Goal: Check status: Check status

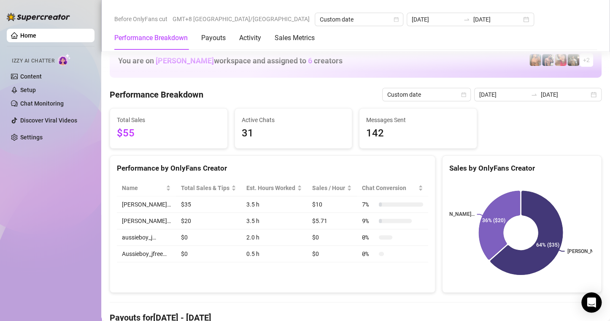
scroll to position [1097, 0]
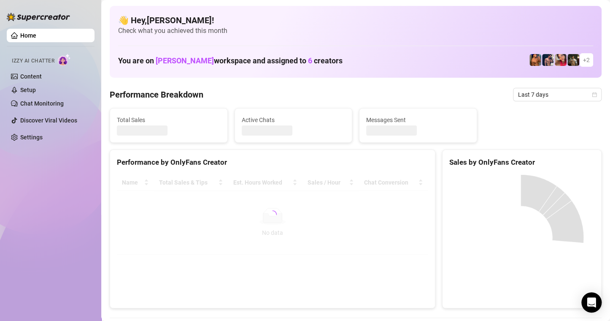
click at [589, 91] on div "Last 7 days" at bounding box center [557, 94] width 89 height 13
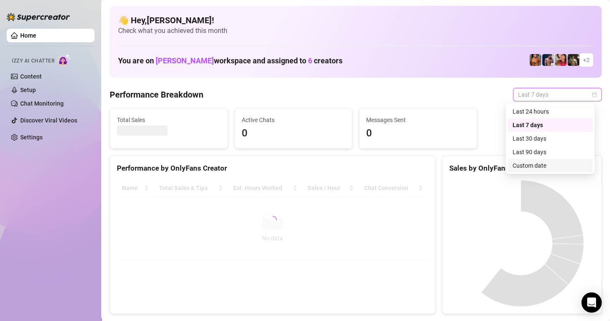
click at [526, 172] on div "Last 90 days Custom date Last 24 hours Last 7 days Last 30 days Last 90 days Cu…" at bounding box center [550, 138] width 89 height 71
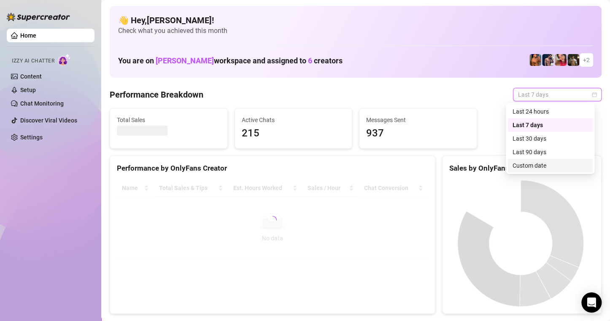
click at [524, 166] on div "Custom date" at bounding box center [549, 165] width 75 height 9
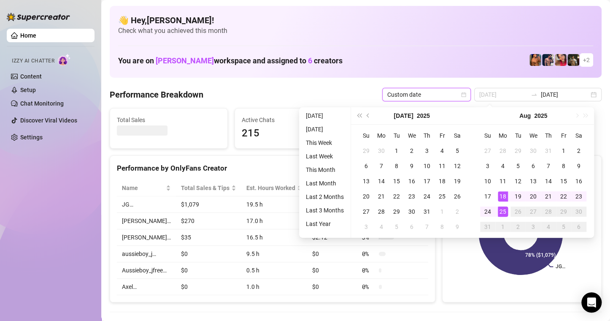
type input "[DATE]"
click at [507, 209] on div "25" at bounding box center [503, 211] width 10 height 10
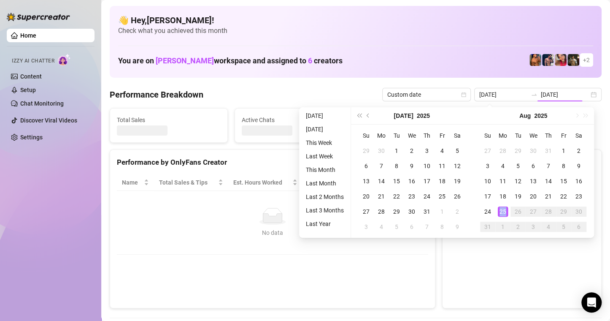
type input "[DATE]"
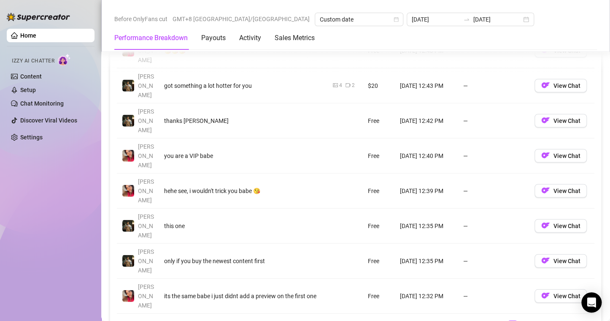
scroll to position [1054, 0]
